Goal: Information Seeking & Learning: Learn about a topic

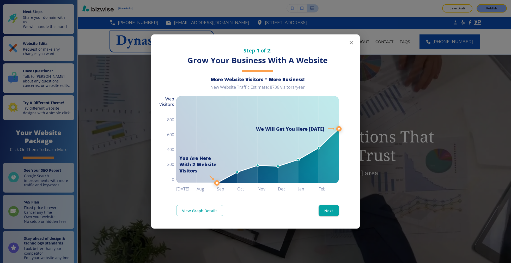
click at [352, 43] on icon "button" at bounding box center [351, 43] width 6 height 6
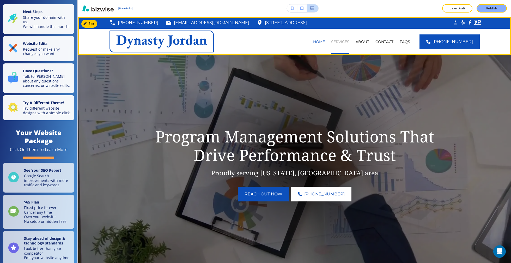
click at [349, 40] on p "SERVICES" at bounding box center [340, 41] width 18 height 5
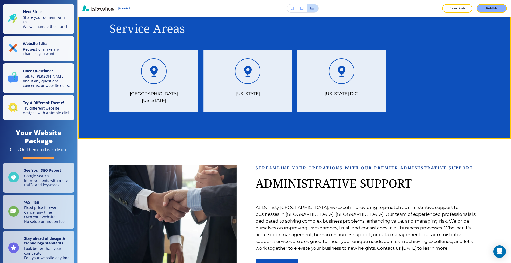
scroll to position [251, 0]
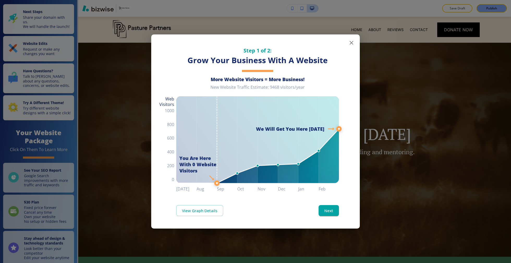
click at [350, 42] on icon "button" at bounding box center [351, 43] width 6 height 6
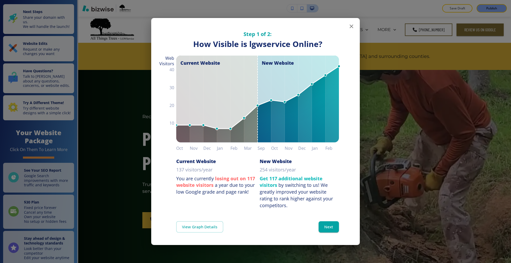
click at [350, 26] on icon "button" at bounding box center [351, 26] width 4 height 4
